Goal: Task Accomplishment & Management: Use online tool/utility

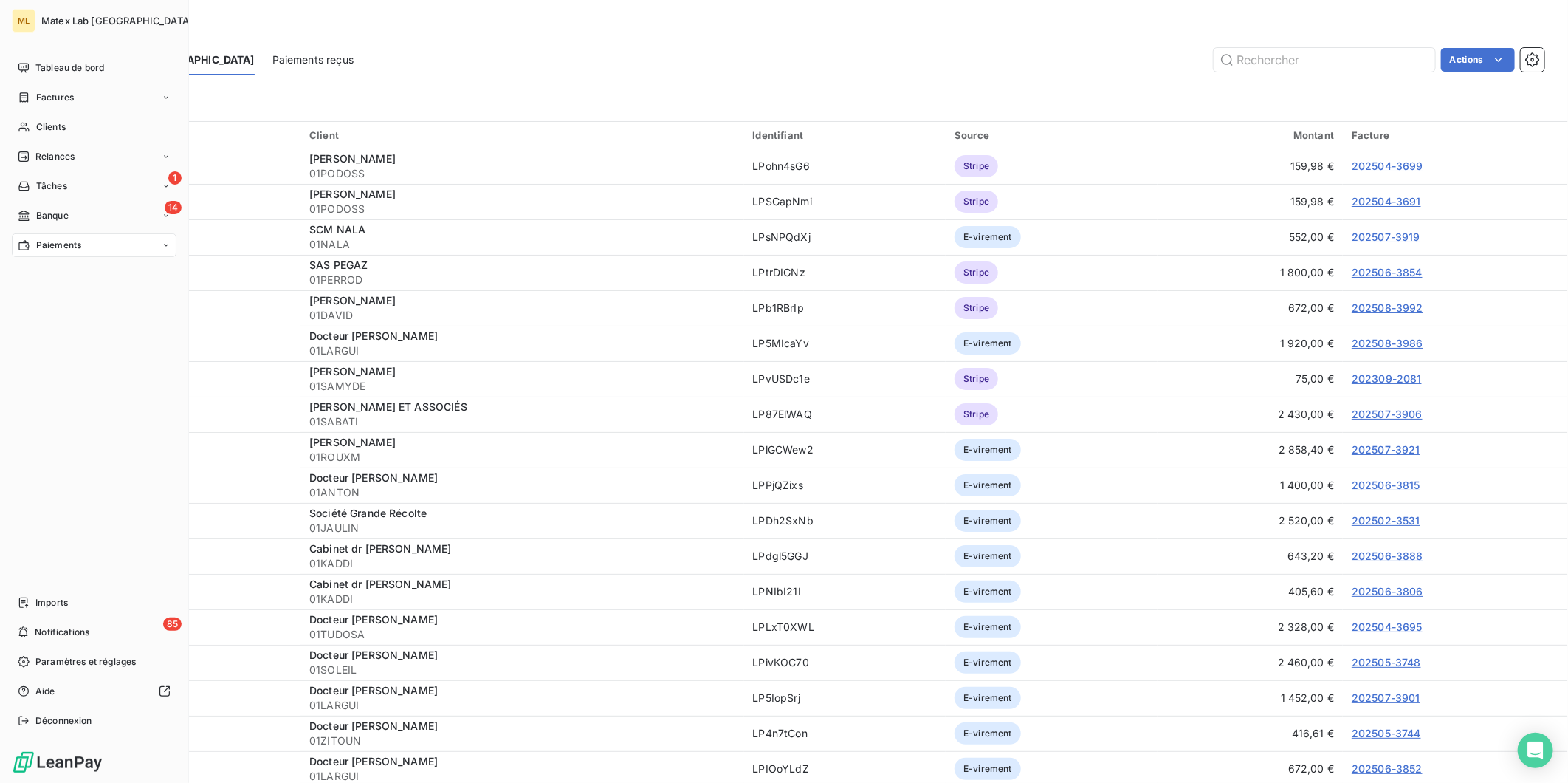
click at [62, 245] on span "Paiements" at bounding box center [59, 245] width 45 height 13
click at [69, 68] on span "Tableau de bord" at bounding box center [70, 68] width 68 height 13
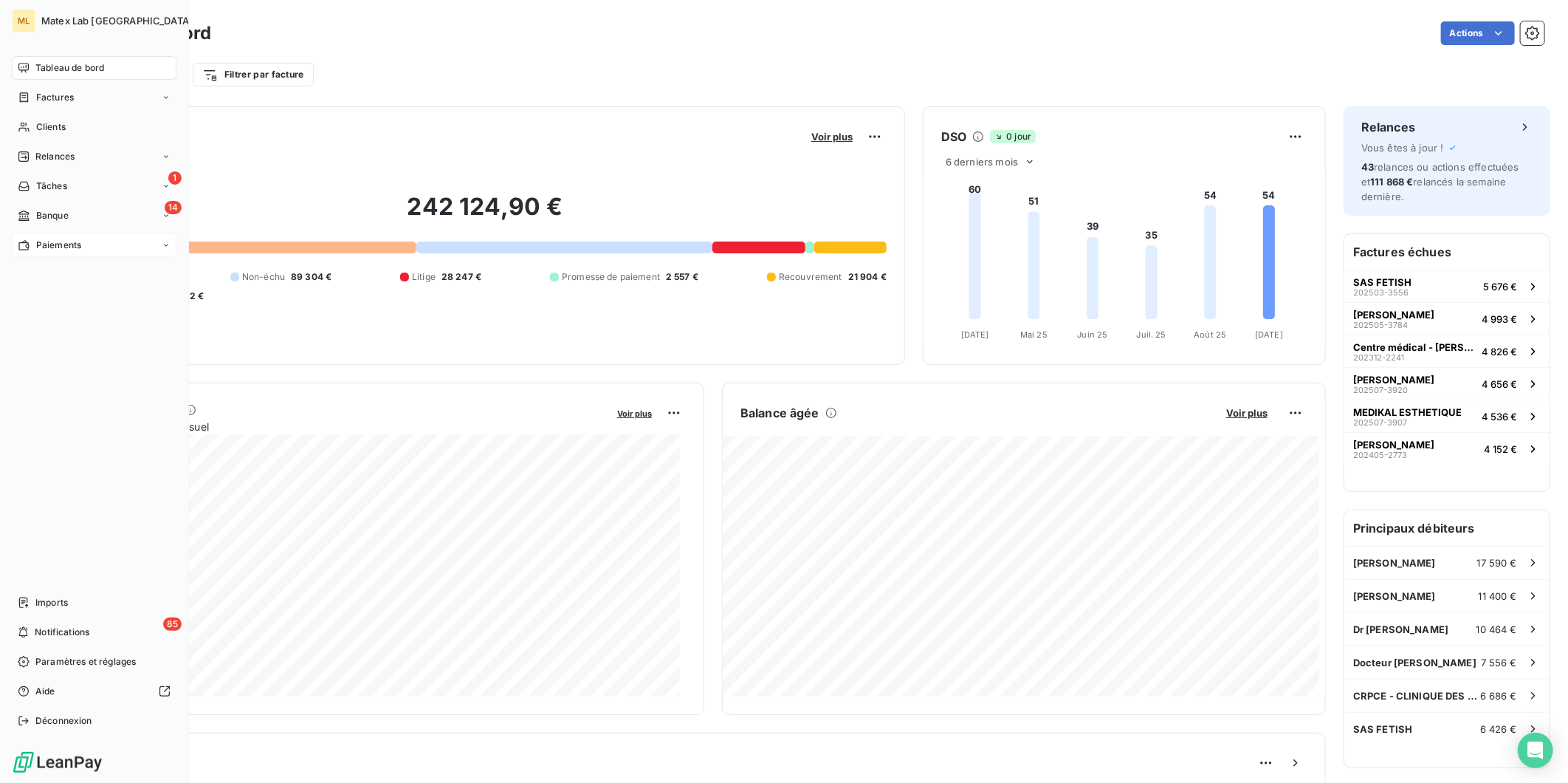
click at [55, 245] on span "Paiements" at bounding box center [59, 245] width 45 height 13
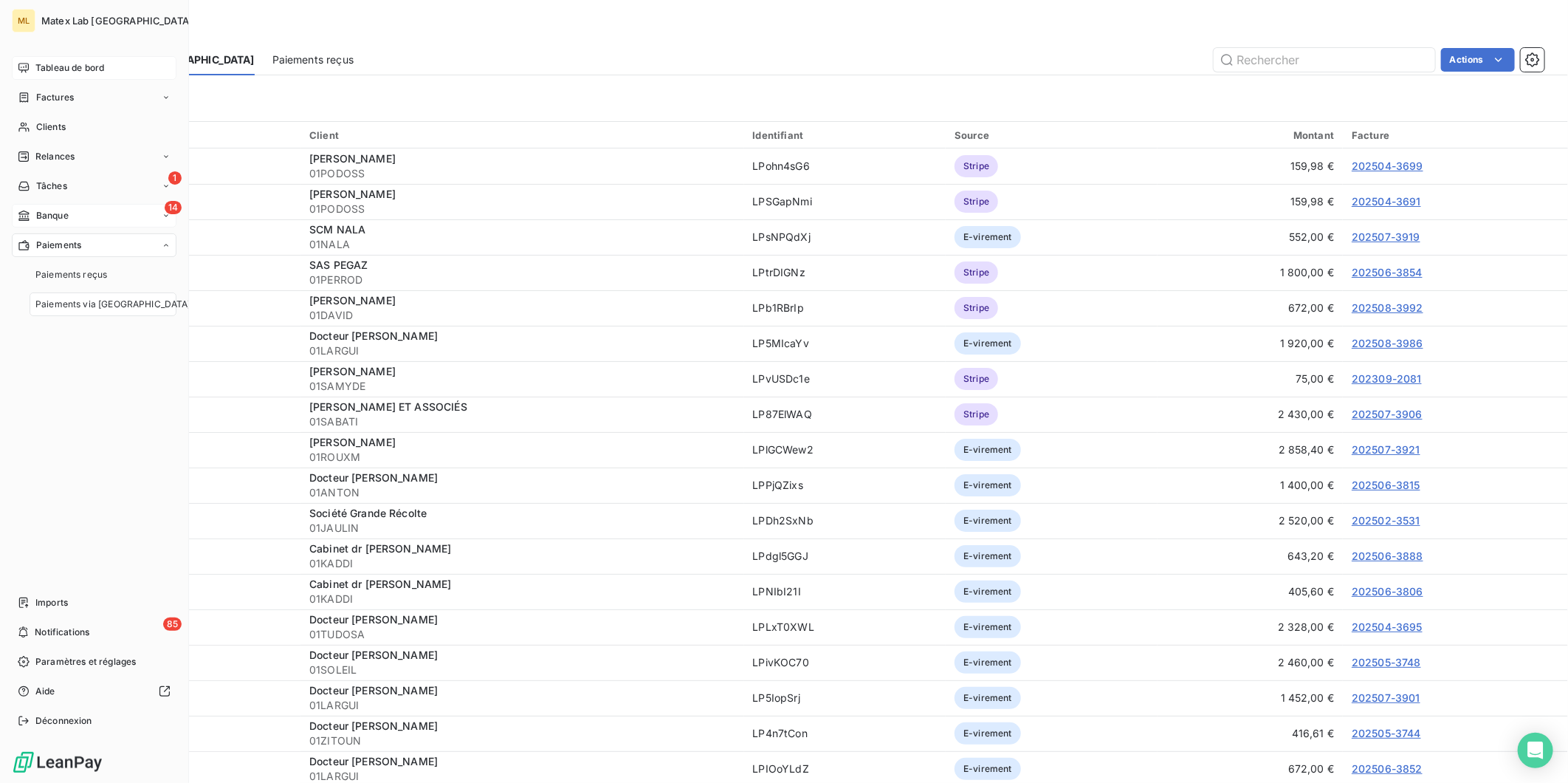
click at [53, 221] on span "Banque" at bounding box center [52, 215] width 33 height 13
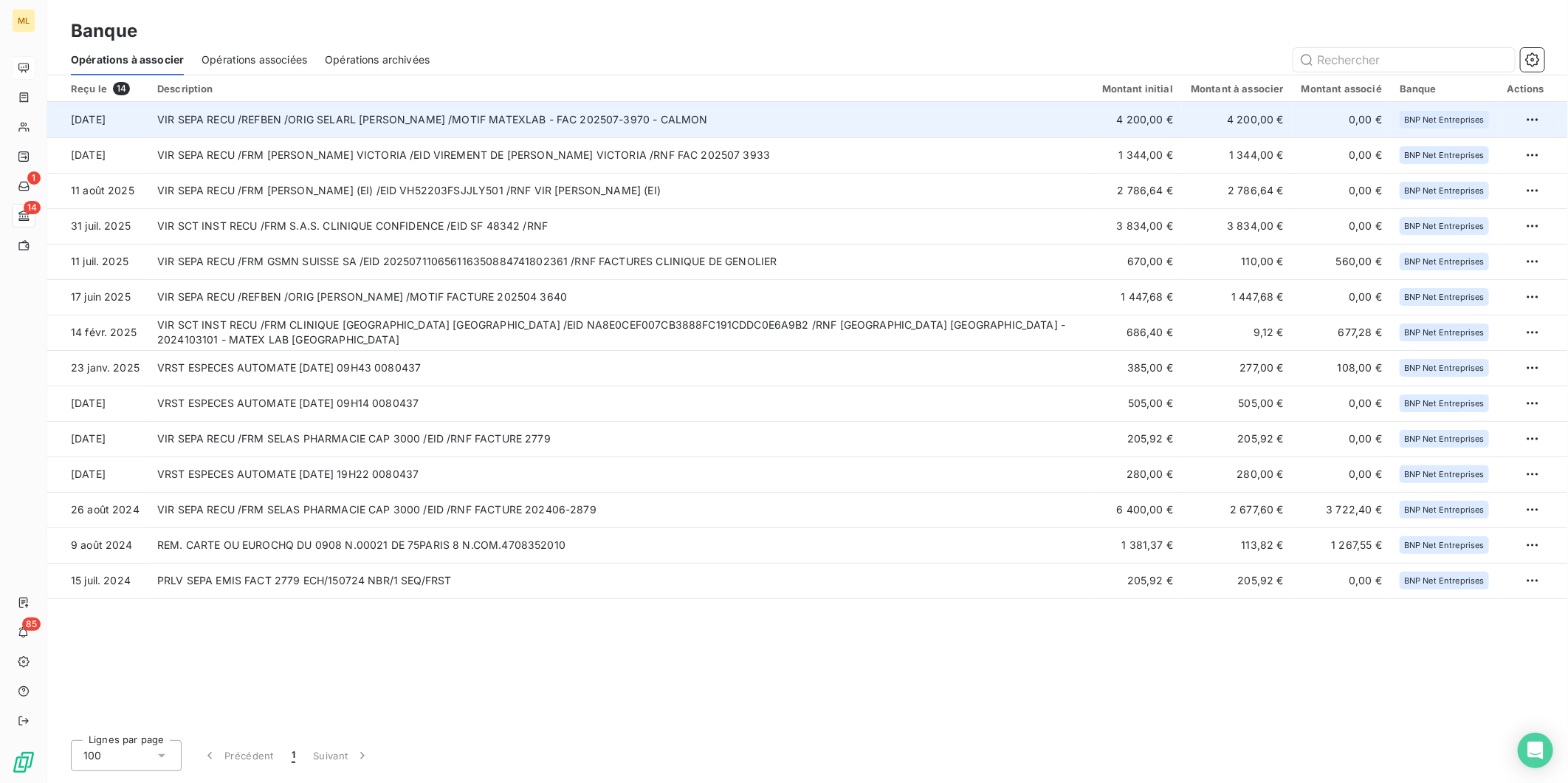
click at [732, 119] on td "VIR SEPA RECU /REFBEN /ORIG SELARL DR CALMON /MOTIF MATEXLAB - FAC 202507-3970 …" at bounding box center [620, 119] width 945 height 36
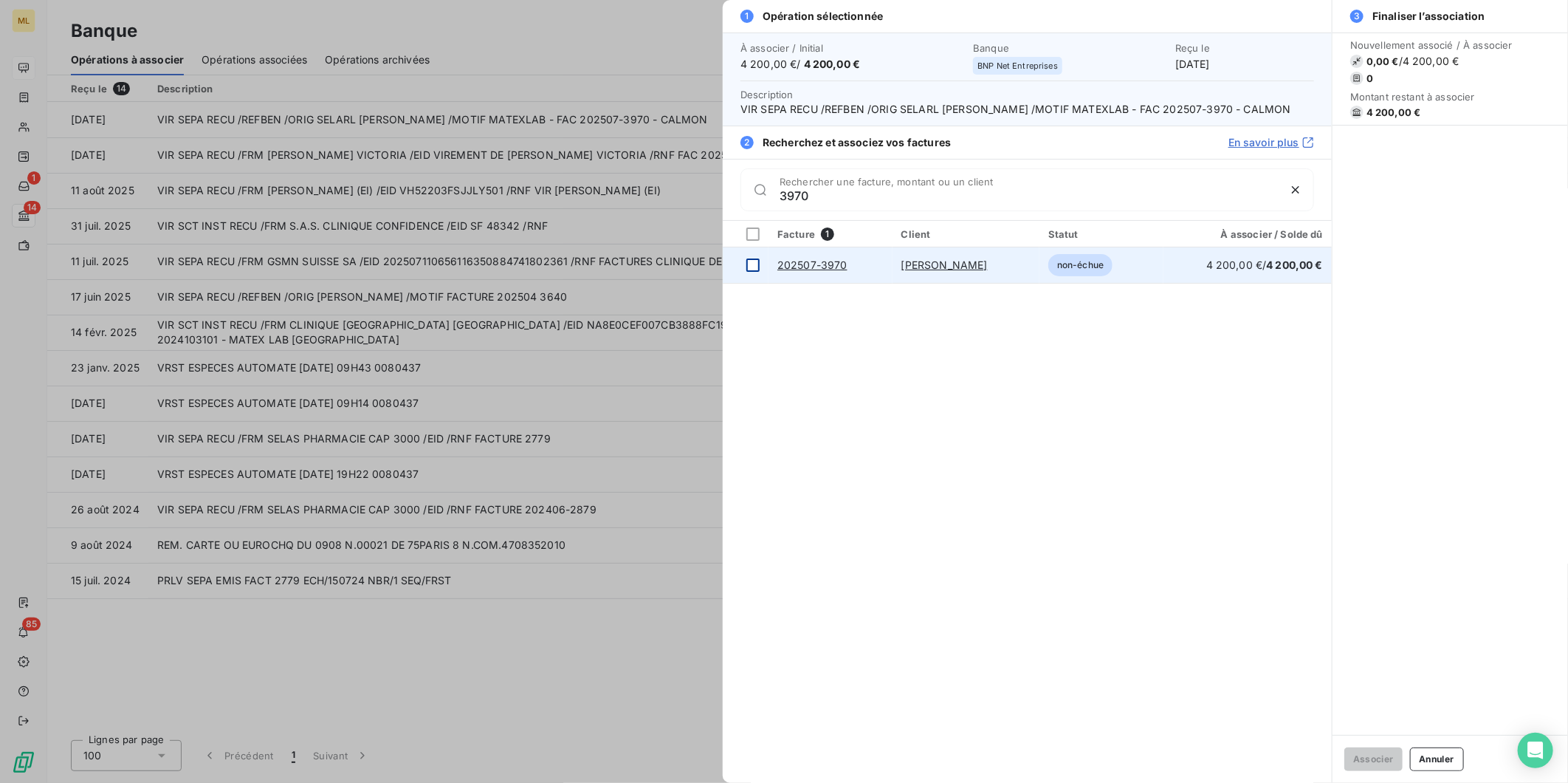
type input "3970"
click at [758, 264] on div at bounding box center [752, 265] width 13 height 13
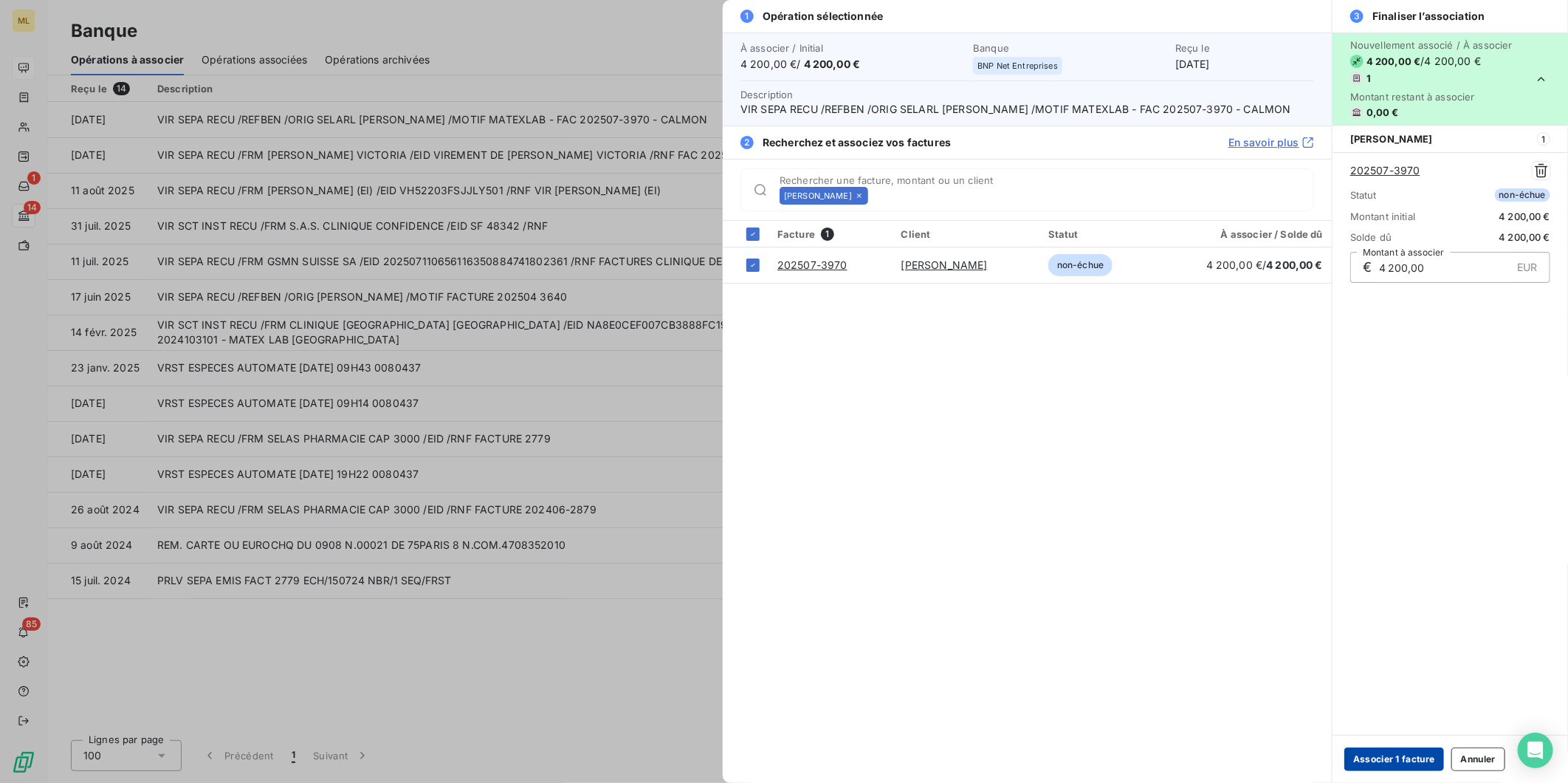
click at [1395, 764] on button "Associer 1 facture" at bounding box center [1394, 759] width 100 height 24
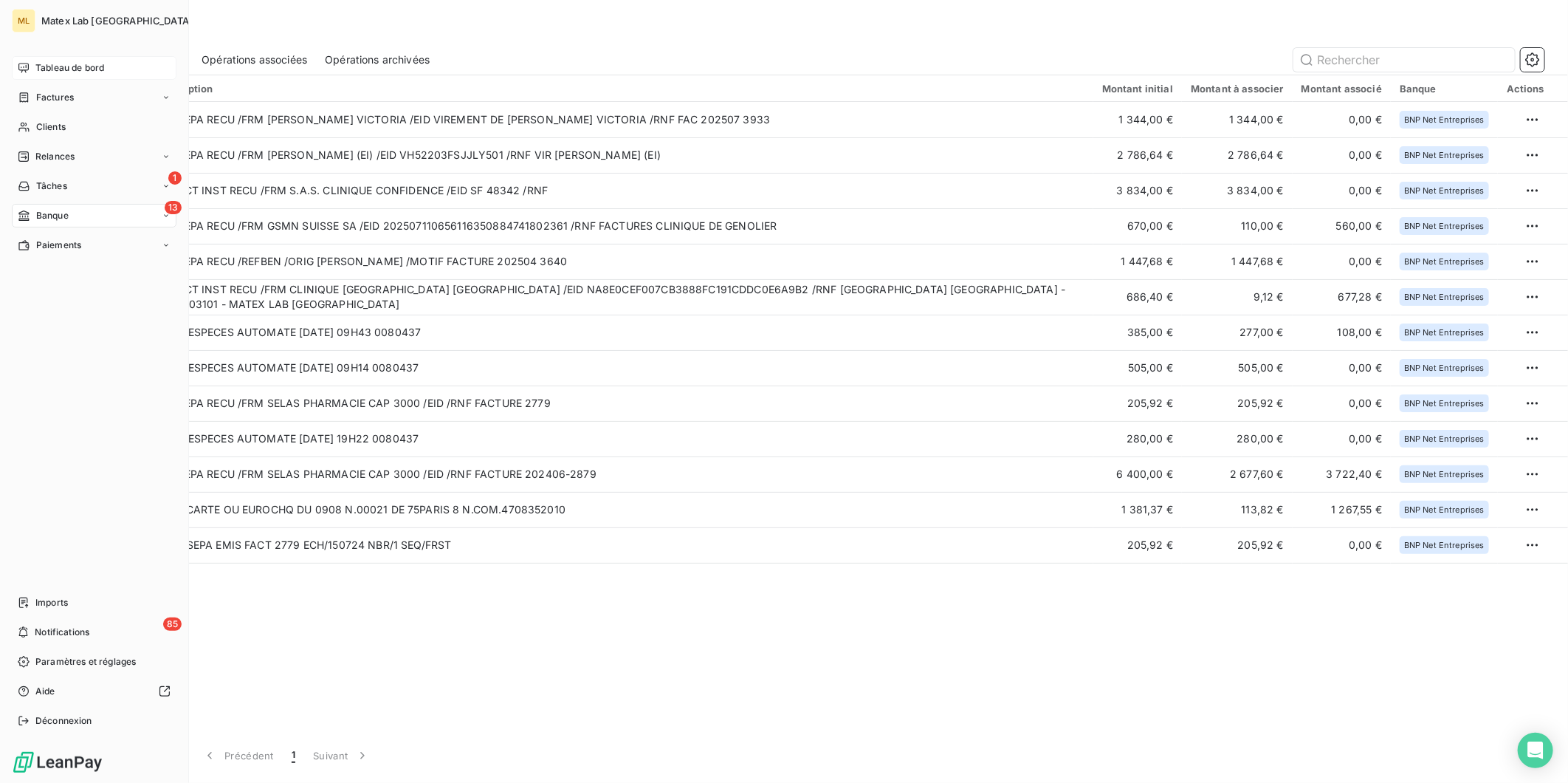
click at [42, 63] on span "Tableau de bord" at bounding box center [70, 68] width 68 height 13
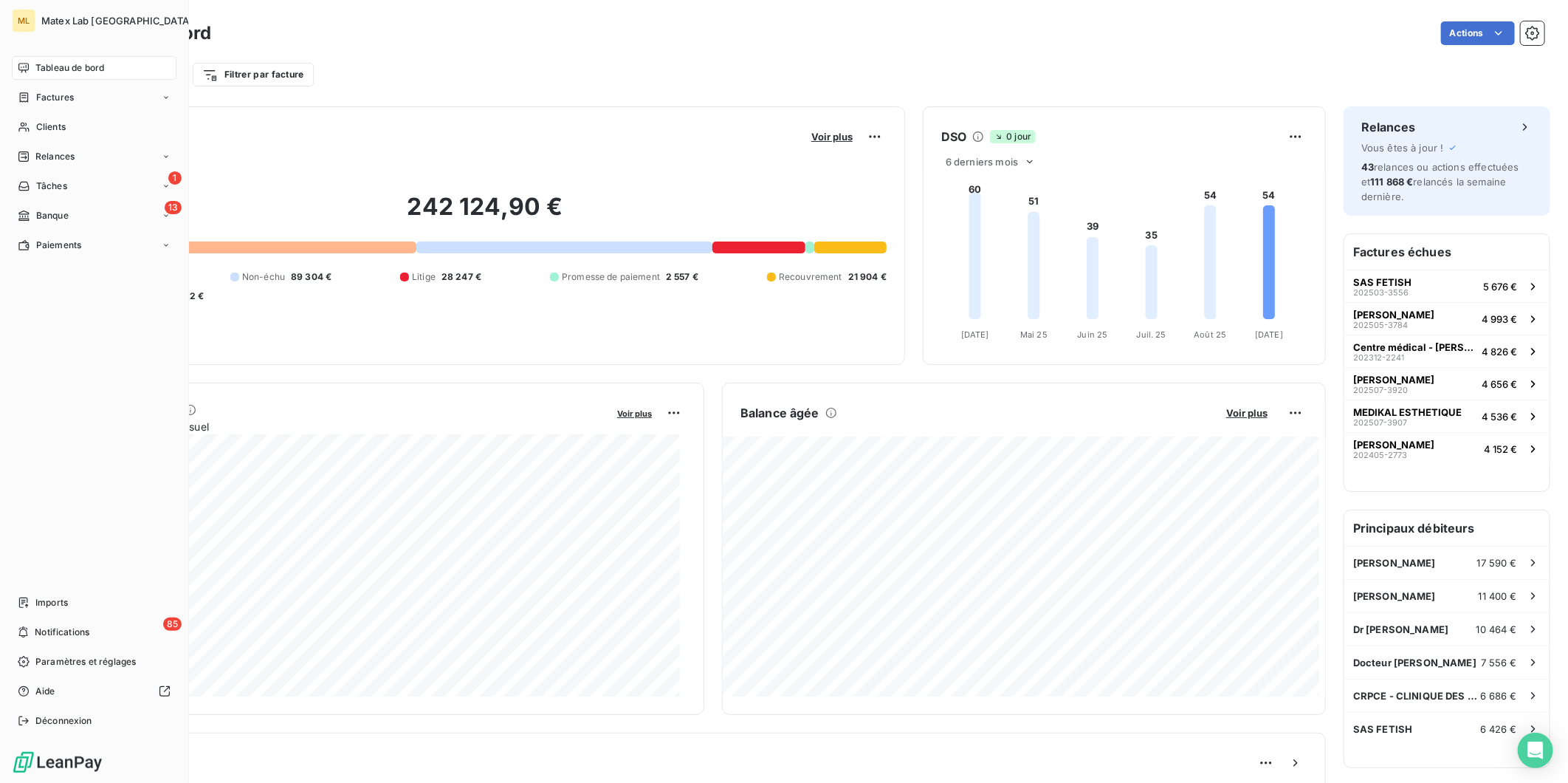
click at [62, 66] on span "Tableau de bord" at bounding box center [70, 68] width 68 height 13
click at [53, 77] on div "Tableau de bord" at bounding box center [94, 68] width 165 height 24
click at [62, 245] on span "Paiements" at bounding box center [59, 245] width 45 height 13
